Goal: Find contact information: Find contact information

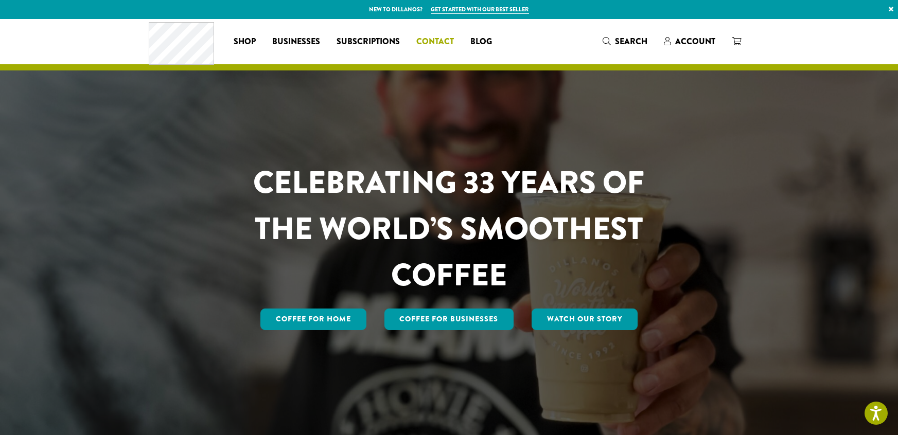
click at [443, 42] on span "Contact" at bounding box center [435, 42] width 38 height 13
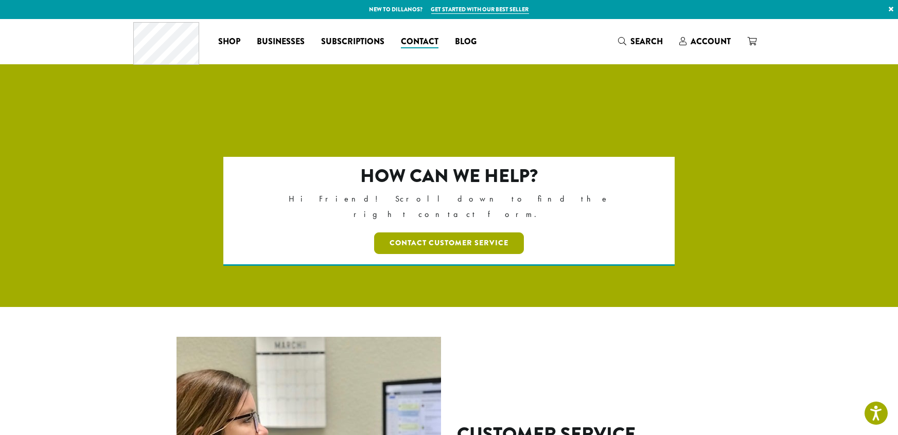
click at [449, 233] on link "Contact Customer Service" at bounding box center [449, 244] width 150 height 22
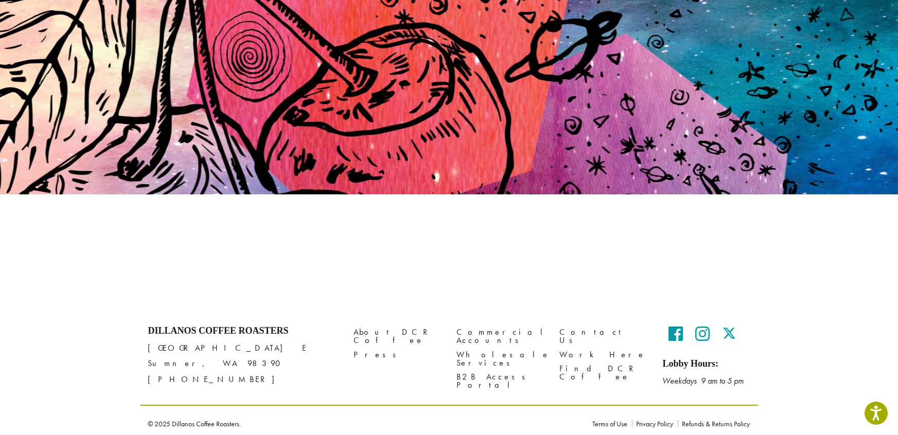
scroll to position [97, 0]
